Goal: Information Seeking & Learning: Find specific fact

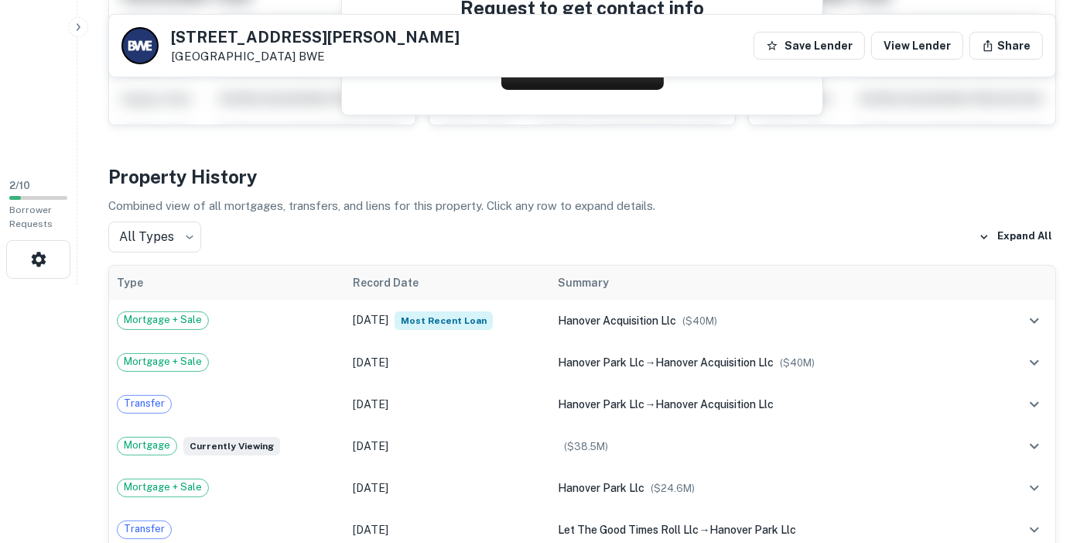
scroll to position [344, 0]
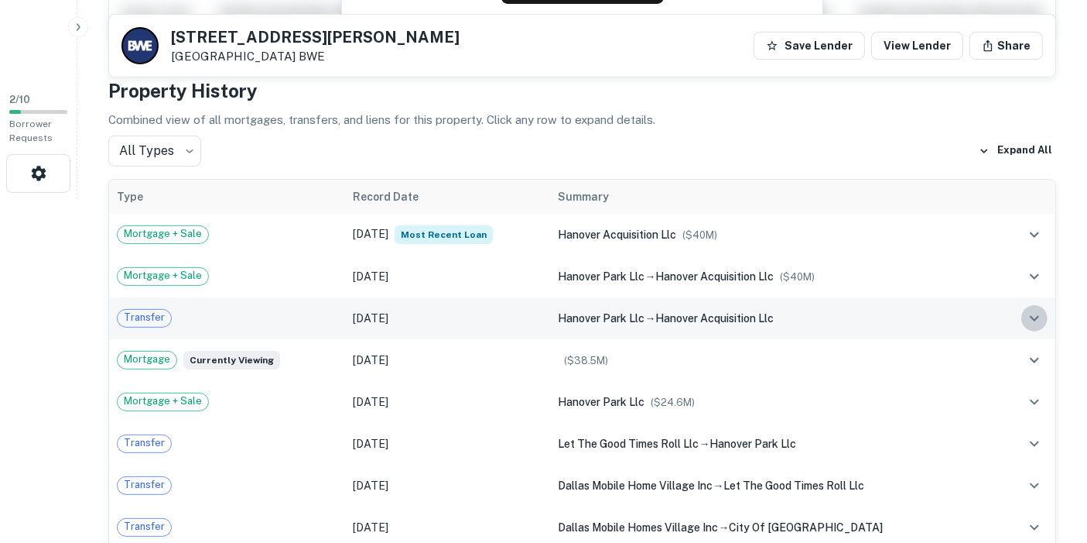
click at [1035, 310] on icon "expand row" at bounding box center [1035, 318] width 19 height 19
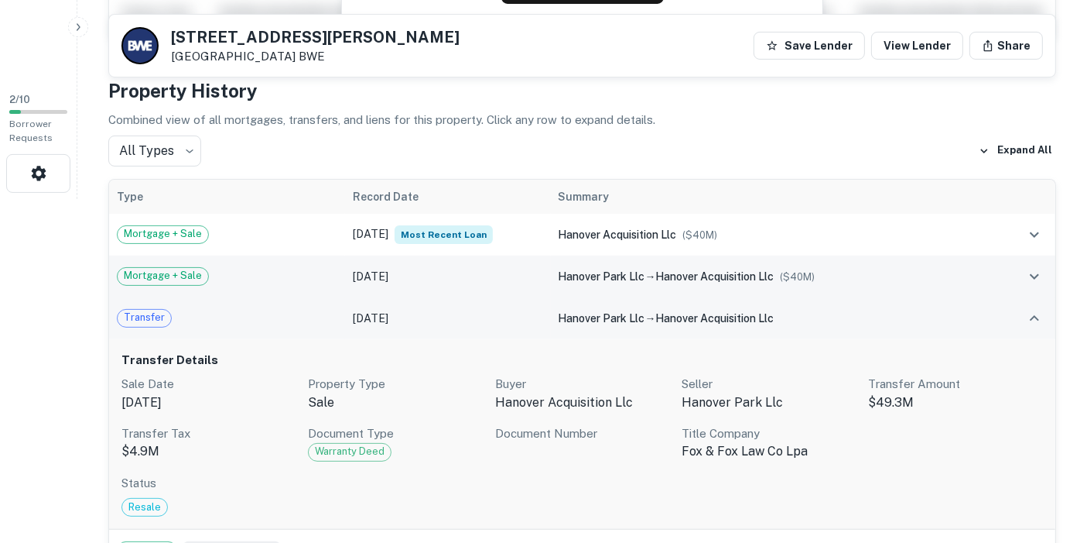
scroll to position [430, 0]
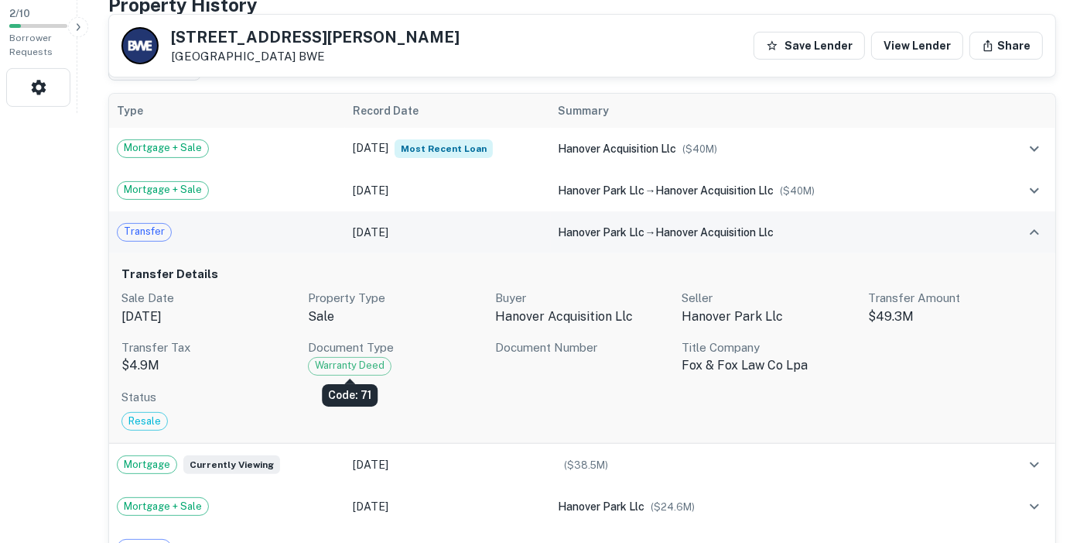
click at [345, 364] on span "Warranty Deed" at bounding box center [350, 365] width 82 height 15
click at [349, 393] on div "Code: 71" at bounding box center [350, 395] width 56 height 22
click at [365, 358] on span "Warranty Deed" at bounding box center [350, 365] width 82 height 15
click at [340, 361] on span "Warranty Deed" at bounding box center [350, 365] width 82 height 15
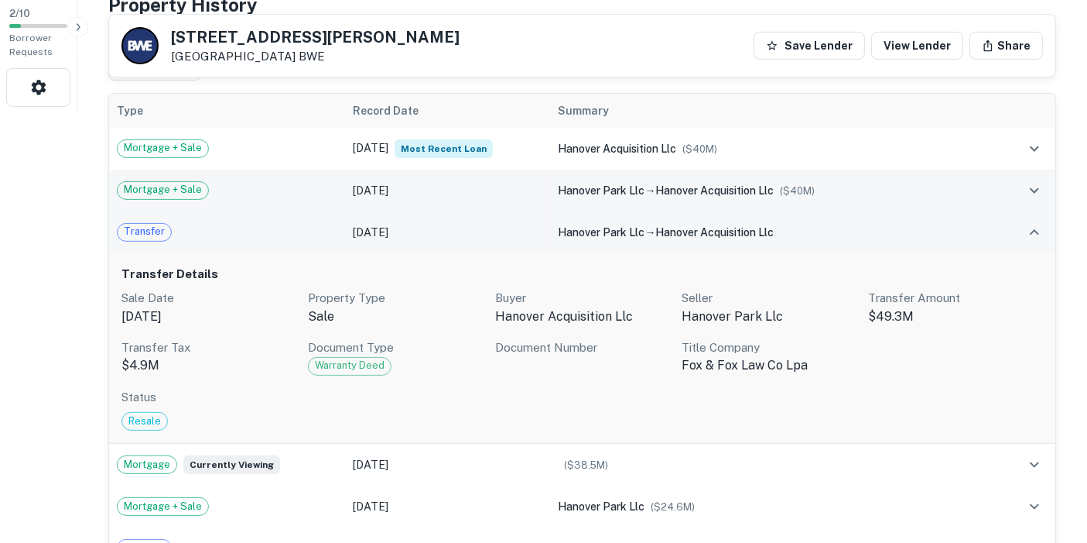
click at [1033, 181] on icon "expand row" at bounding box center [1035, 190] width 19 height 19
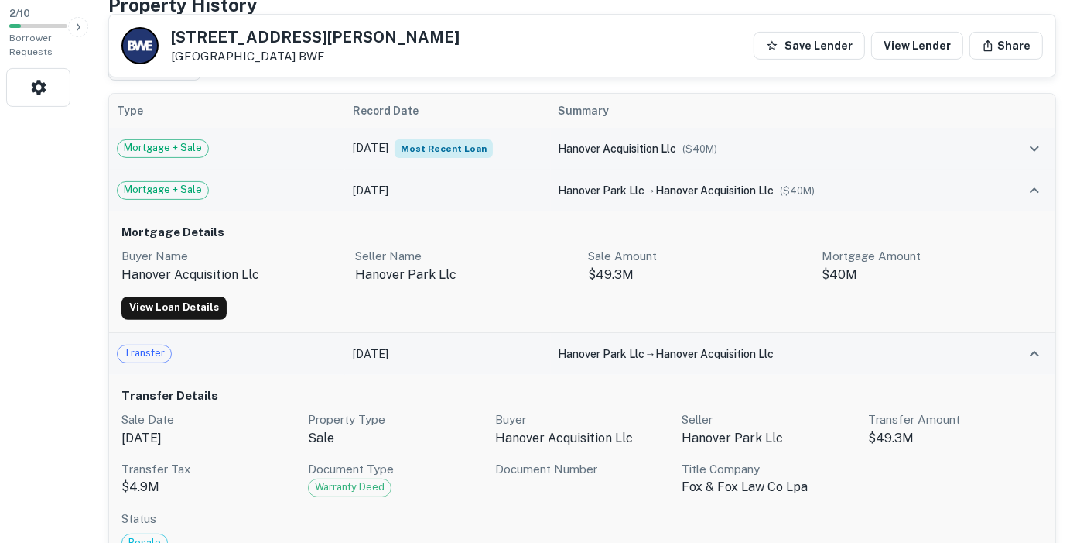
click at [1038, 135] on button "expand row" at bounding box center [1035, 148] width 26 height 26
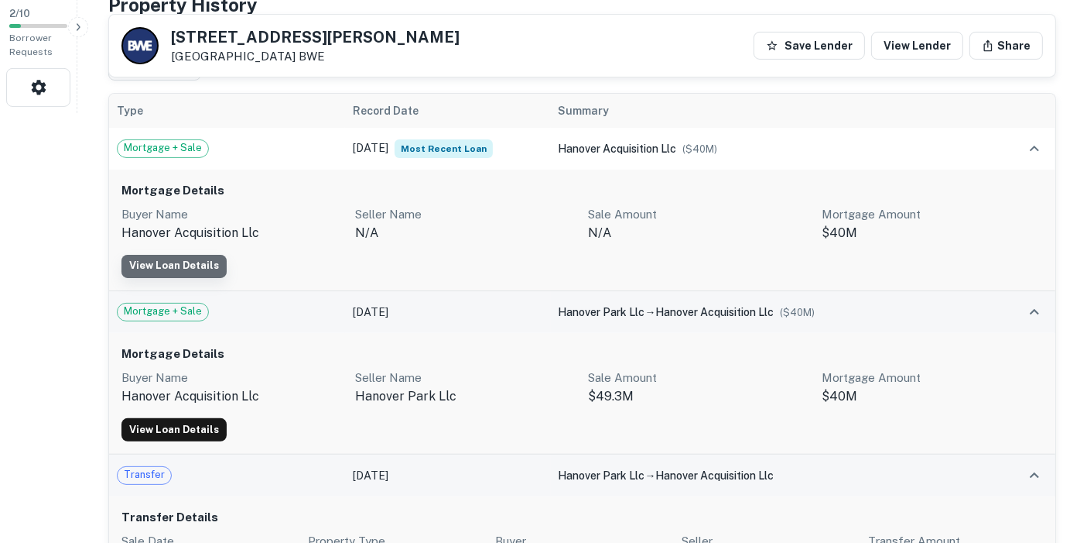
click at [190, 270] on link "View Loan Details" at bounding box center [174, 266] width 105 height 23
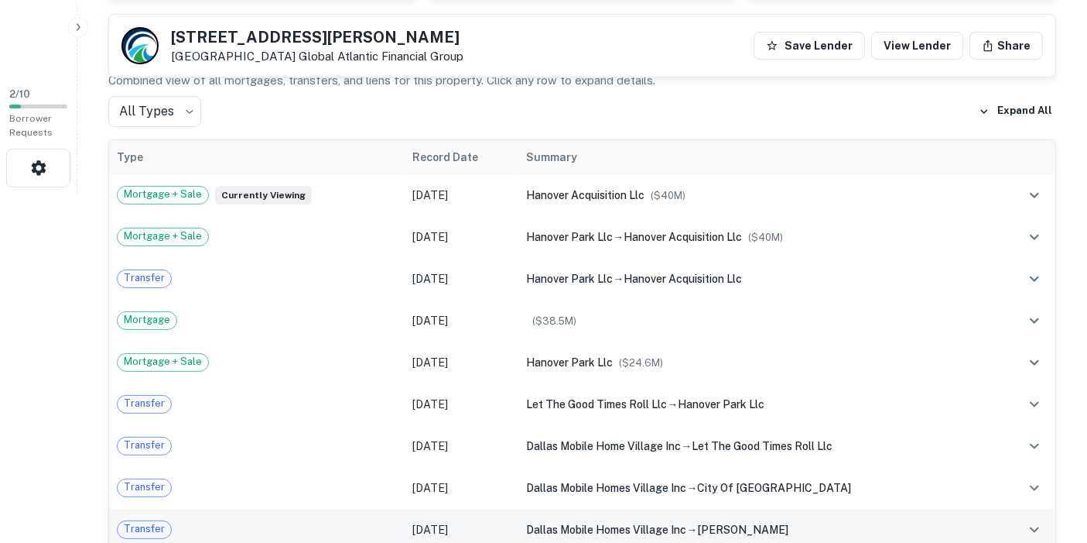
scroll to position [344, 0]
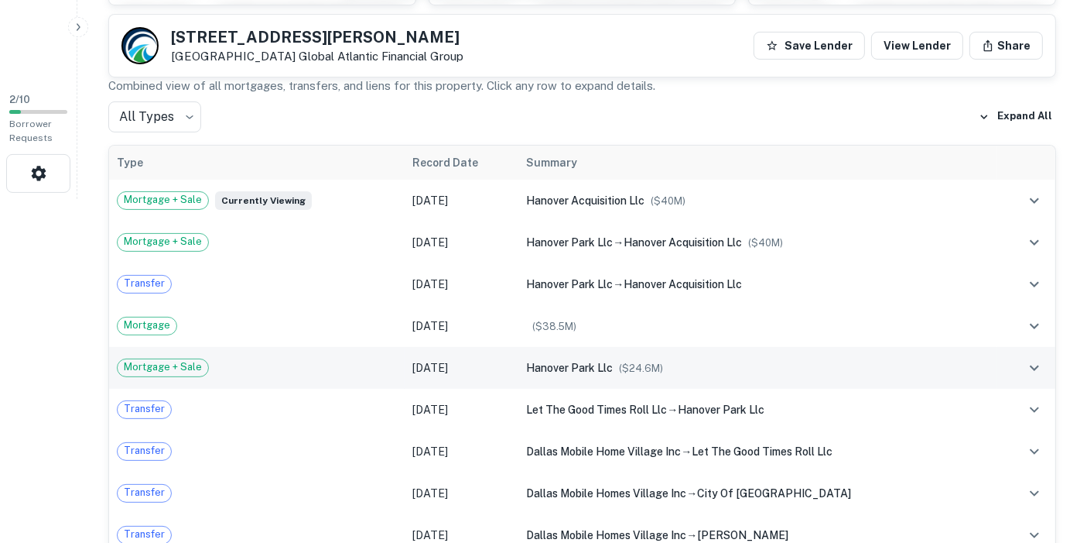
click at [709, 364] on div "hanover park llc ($ 24.6M )" at bounding box center [757, 367] width 463 height 17
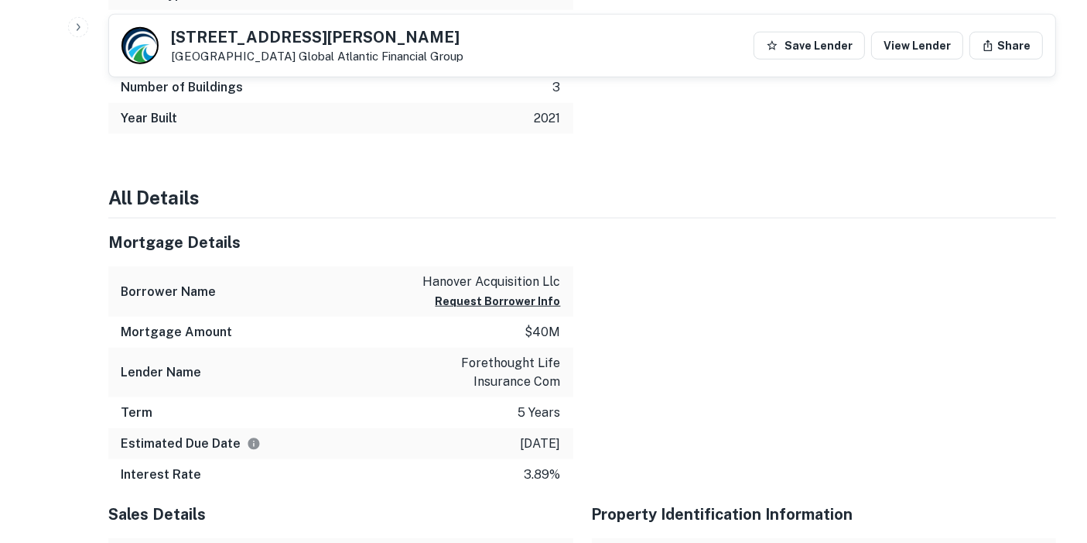
scroll to position [1634, 0]
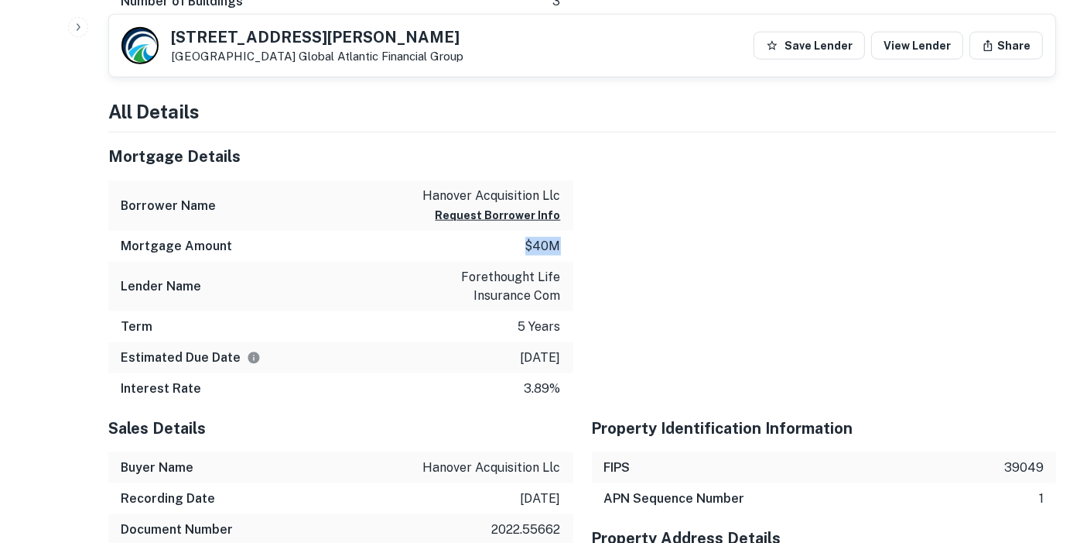
drag, startPoint x: 557, startPoint y: 243, endPoint x: 517, endPoint y: 245, distance: 40.3
click at [517, 245] on div "Mortgage Amount $40m" at bounding box center [340, 246] width 465 height 31
drag, startPoint x: 559, startPoint y: 276, endPoint x: 467, endPoint y: 271, distance: 92.2
click at [467, 271] on p "forethought life insurance com" at bounding box center [491, 286] width 139 height 37
copy p "forethought life"
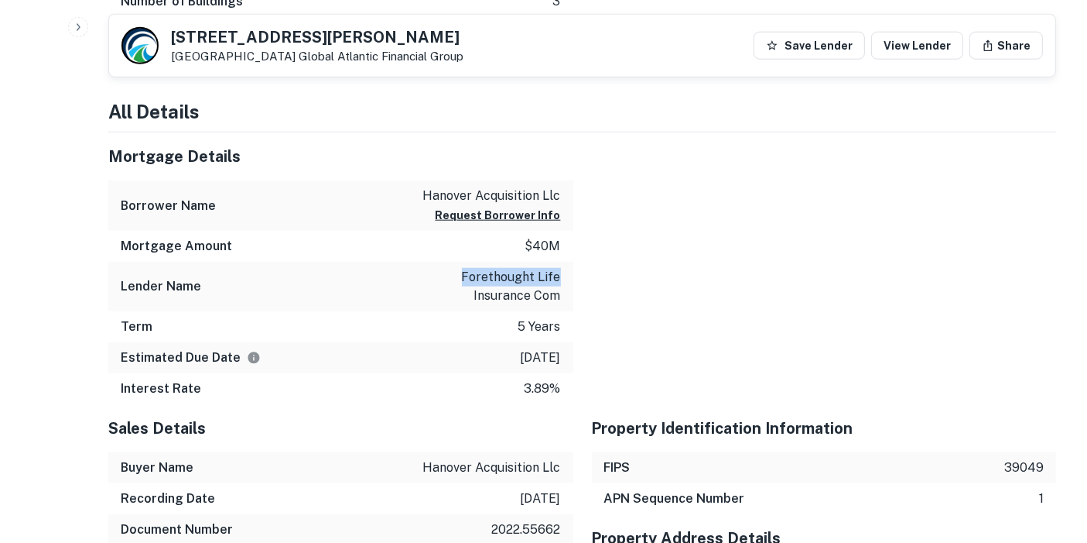
drag, startPoint x: 558, startPoint y: 354, endPoint x: 500, endPoint y: 364, distance: 58.8
click at [500, 364] on div "Estimated Due Date [DATE]" at bounding box center [340, 357] width 465 height 31
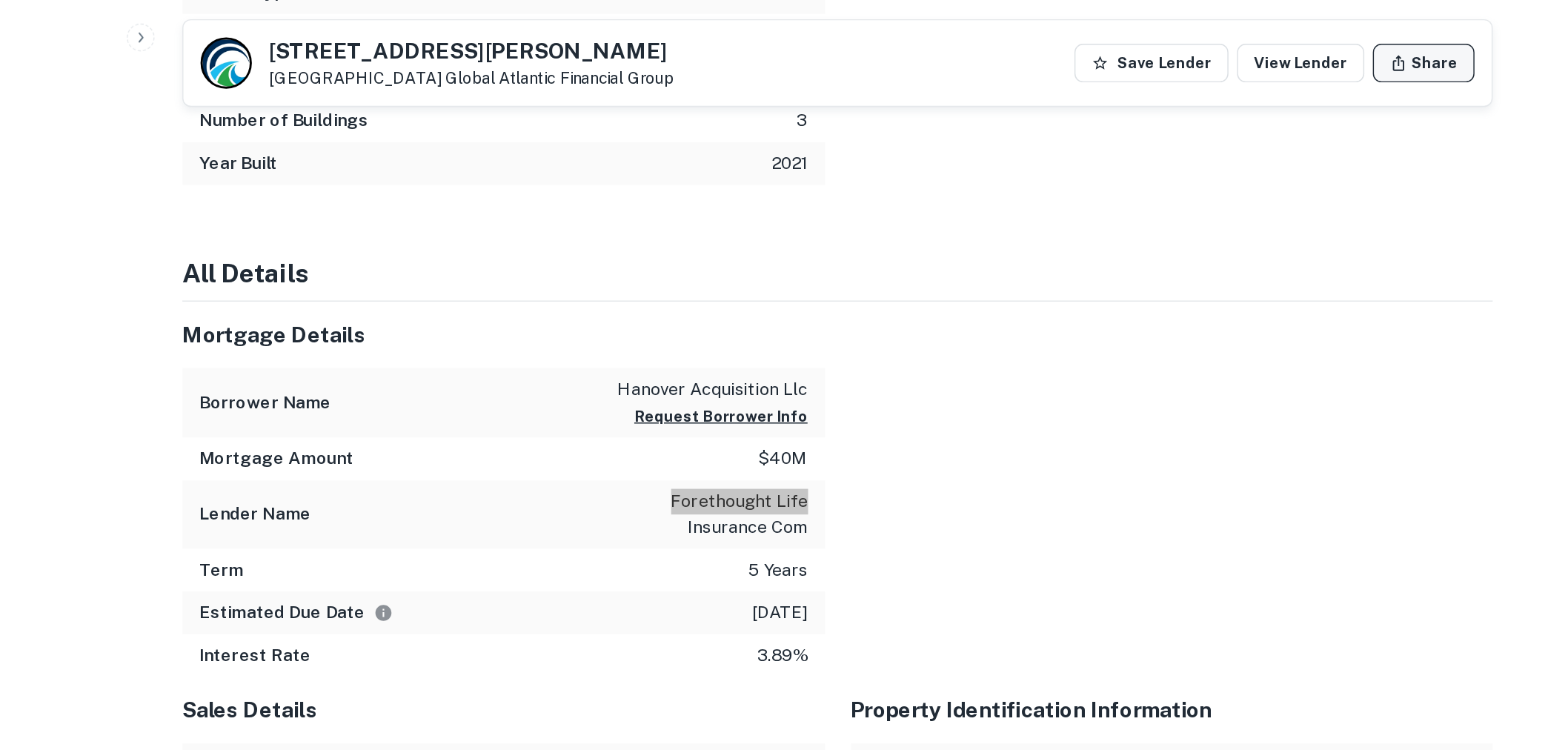
scroll to position [1483, 0]
